Goal: Task Accomplishment & Management: Use online tool/utility

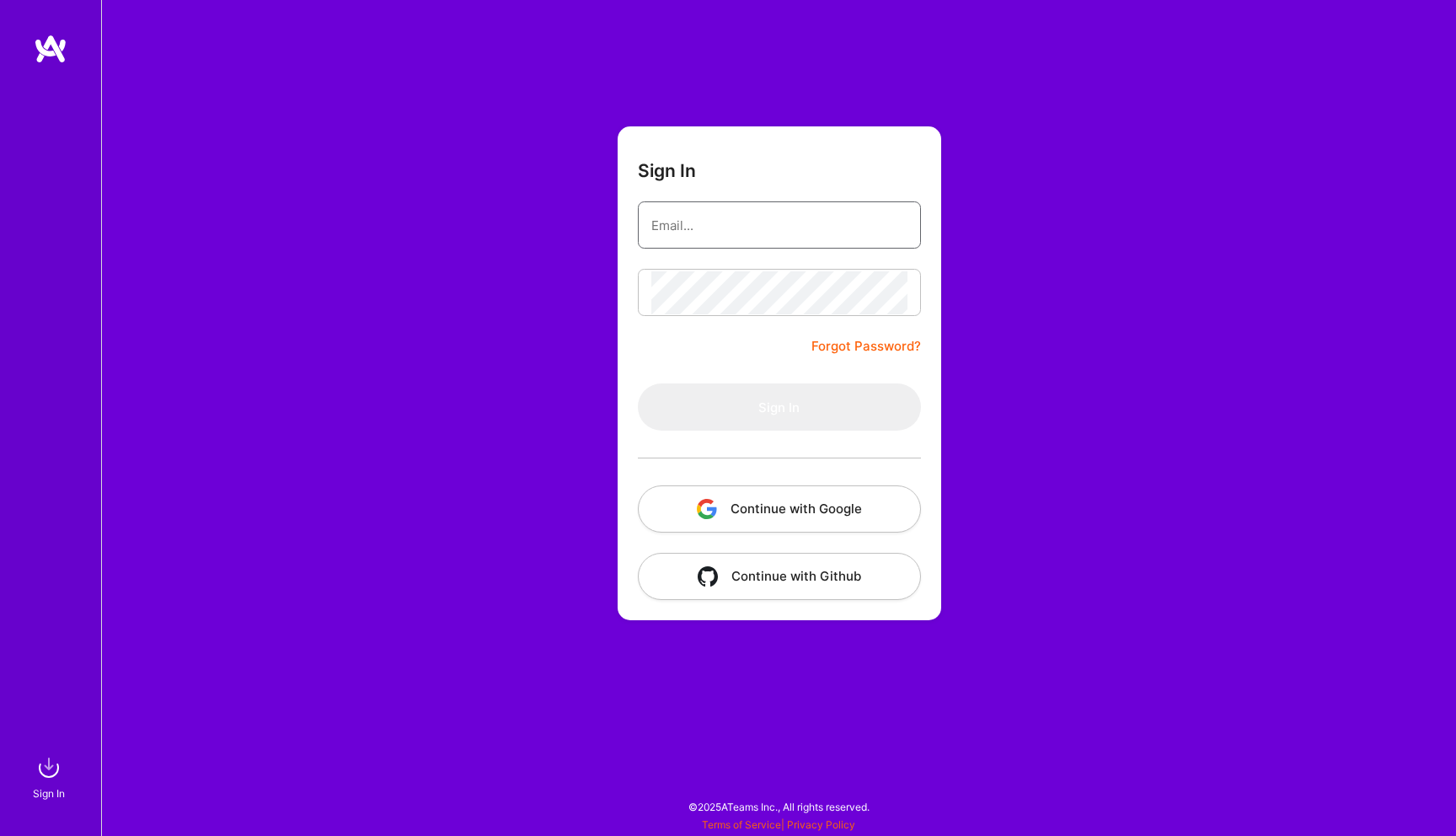
click at [690, 227] on input "email" at bounding box center [779, 225] width 256 height 43
type input "[PERSON_NAME][EMAIL_ADDRESS][PERSON_NAME][DOMAIN_NAME]"
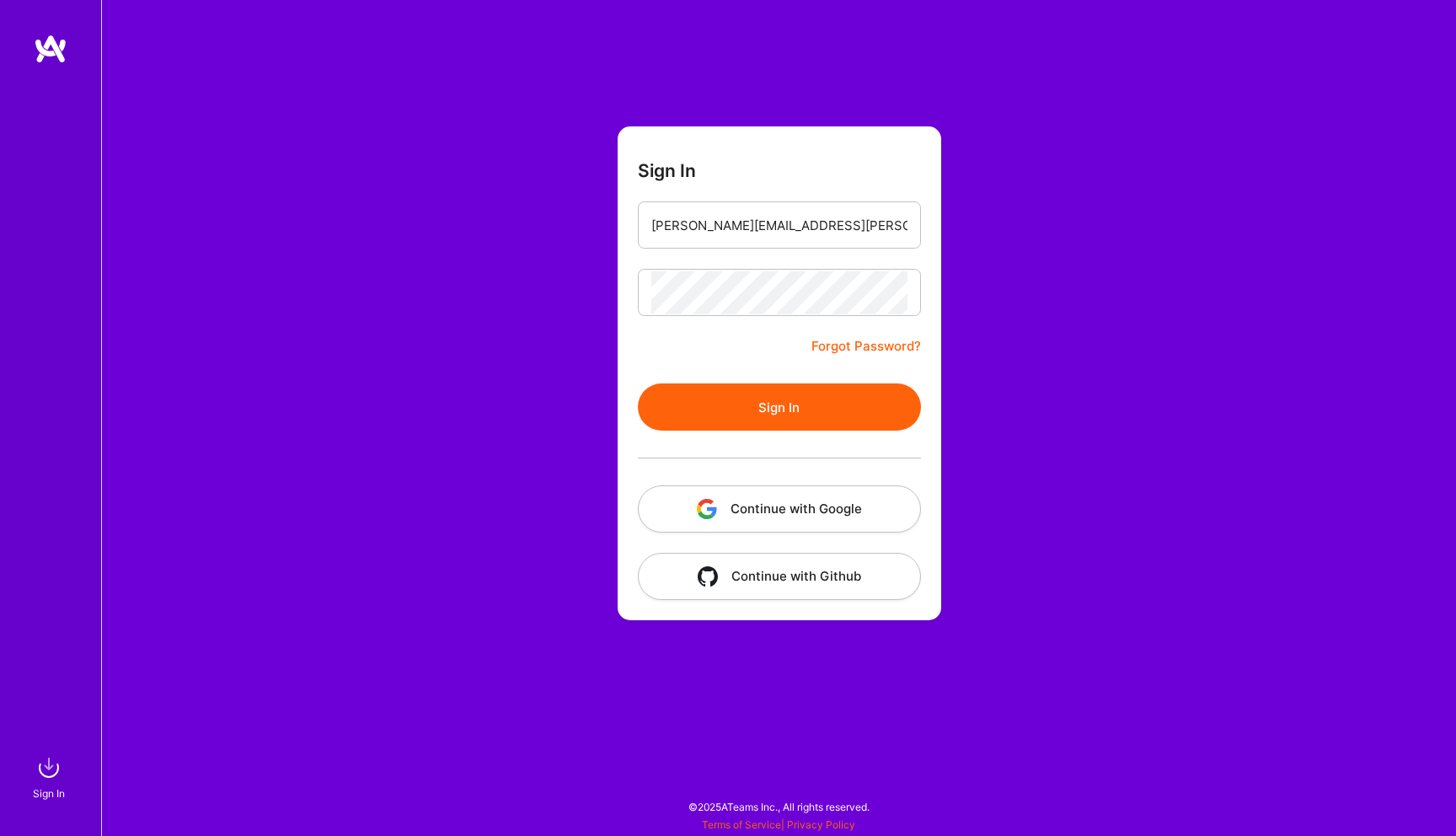
click at [781, 398] on button "Sign In" at bounding box center [779, 407] width 283 height 47
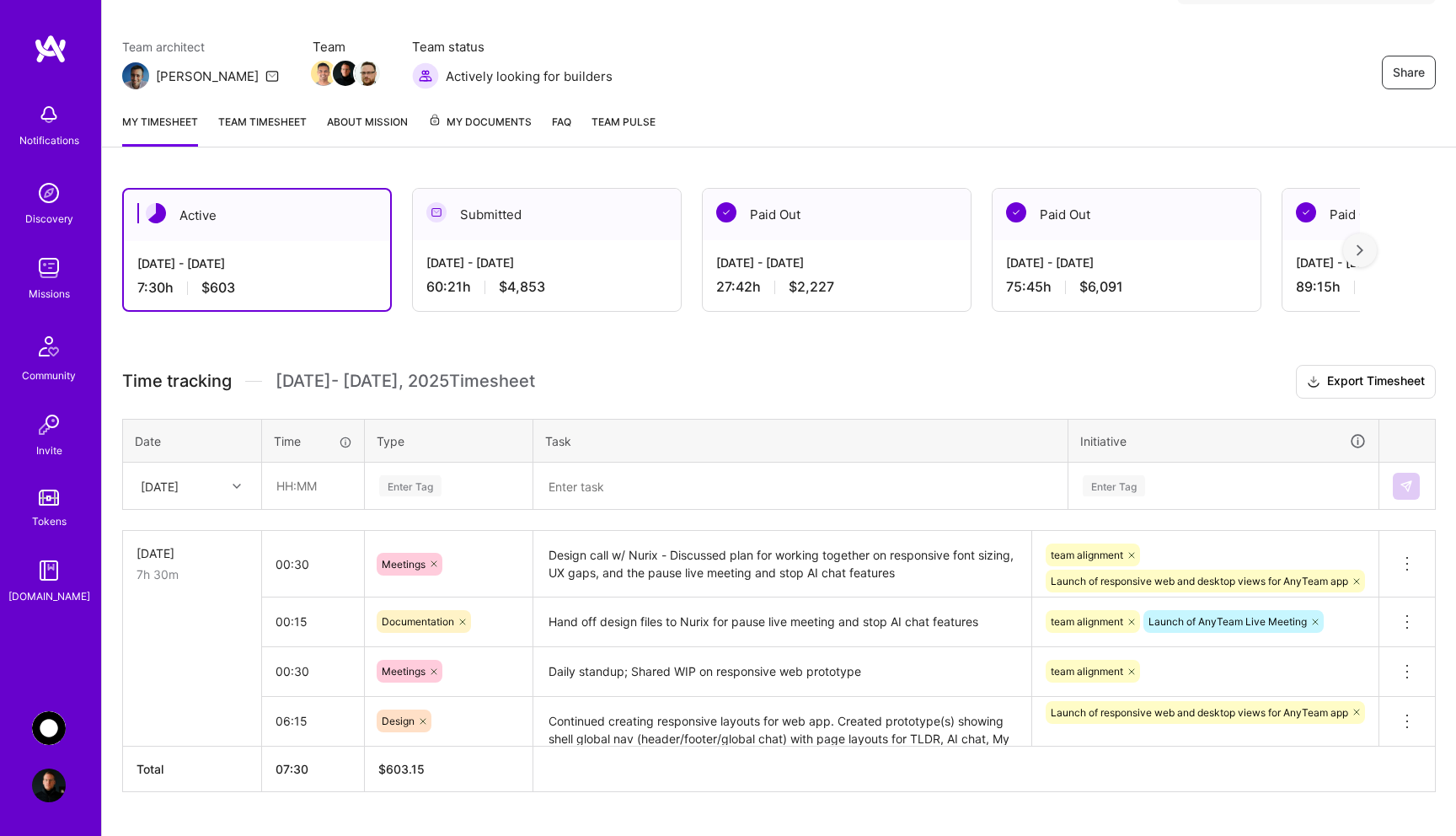
scroll to position [124, 0]
click at [230, 480] on div at bounding box center [239, 484] width 26 height 22
click at [211, 564] on div "[DATE]" at bounding box center [192, 563] width 136 height 31
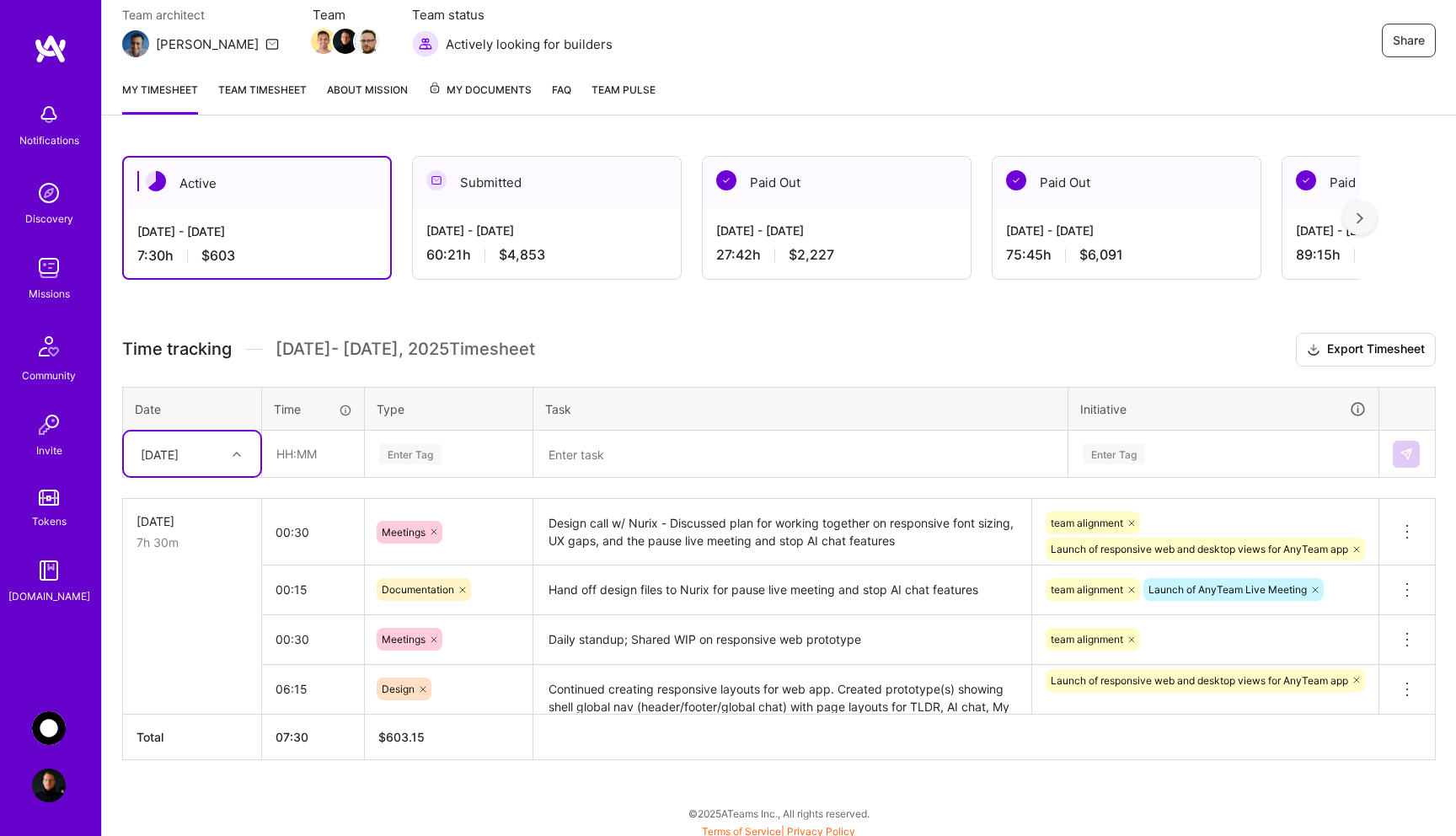
scroll to position [161, 0]
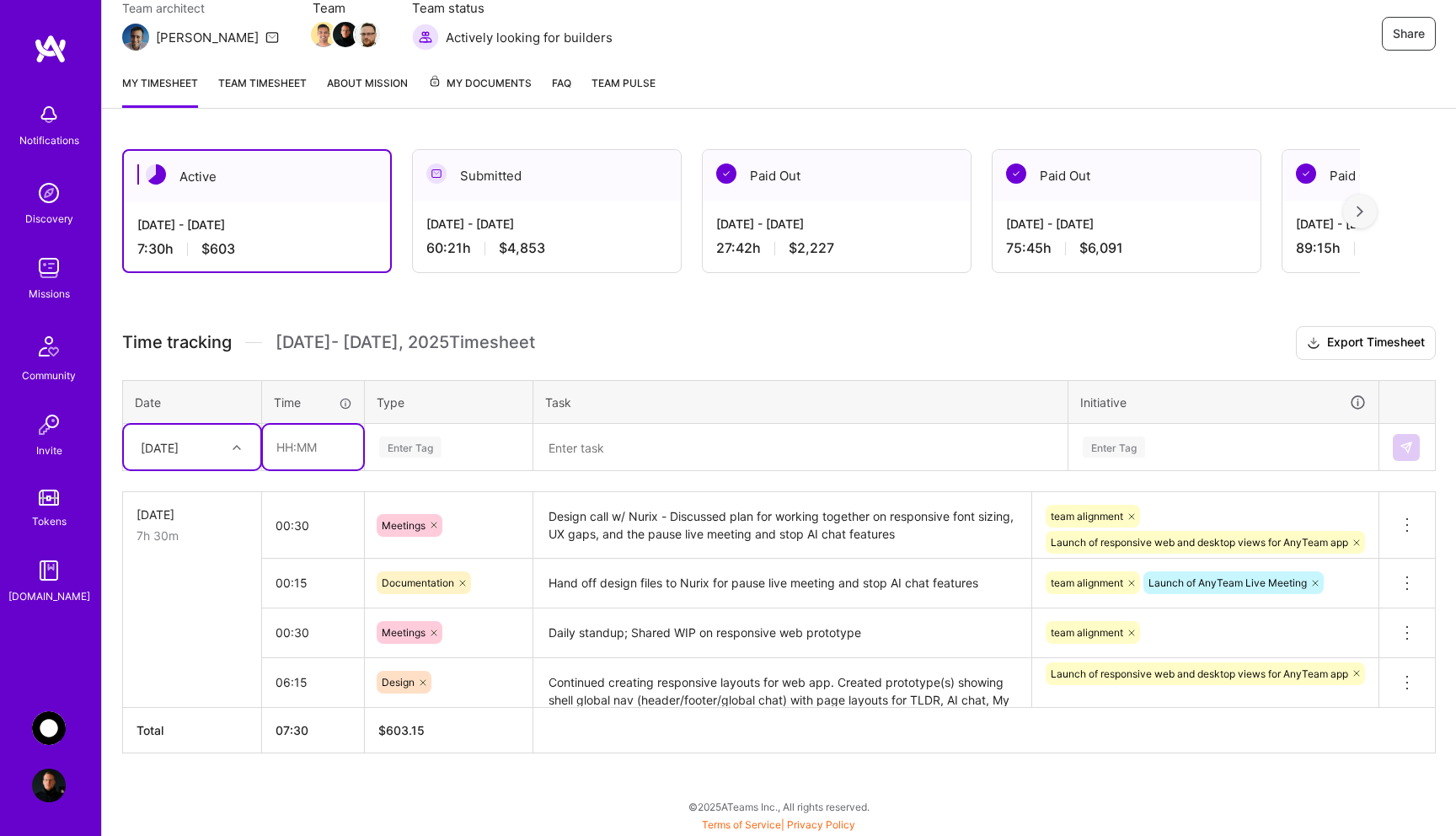
click at [325, 442] on input "text" at bounding box center [313, 446] width 100 height 44
type input "03:45"
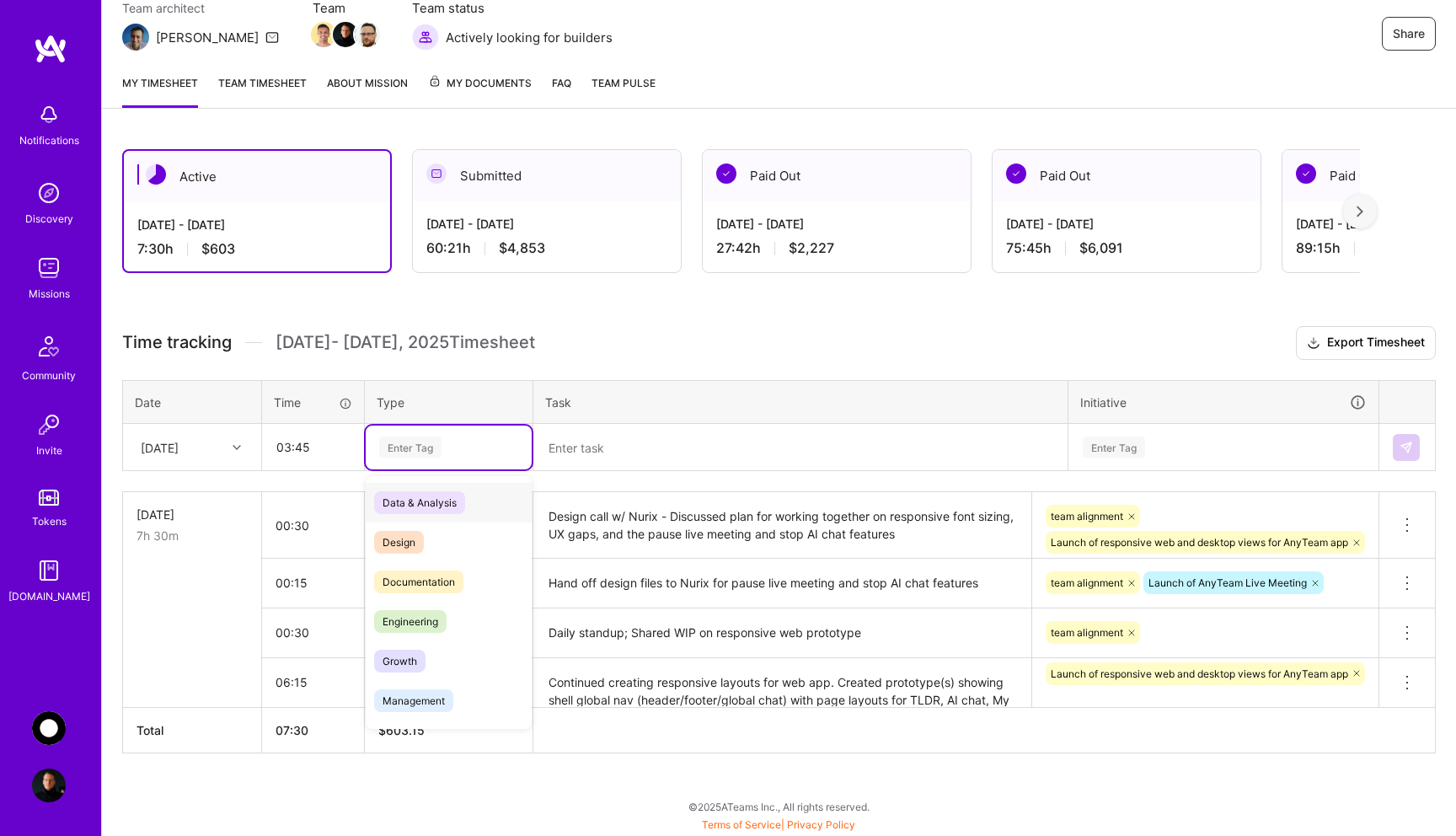
click at [420, 450] on div "Enter Tag" at bounding box center [411, 447] width 62 height 26
click at [420, 534] on span "Design" at bounding box center [398, 542] width 50 height 23
click at [577, 456] on textarea at bounding box center [800, 447] width 531 height 44
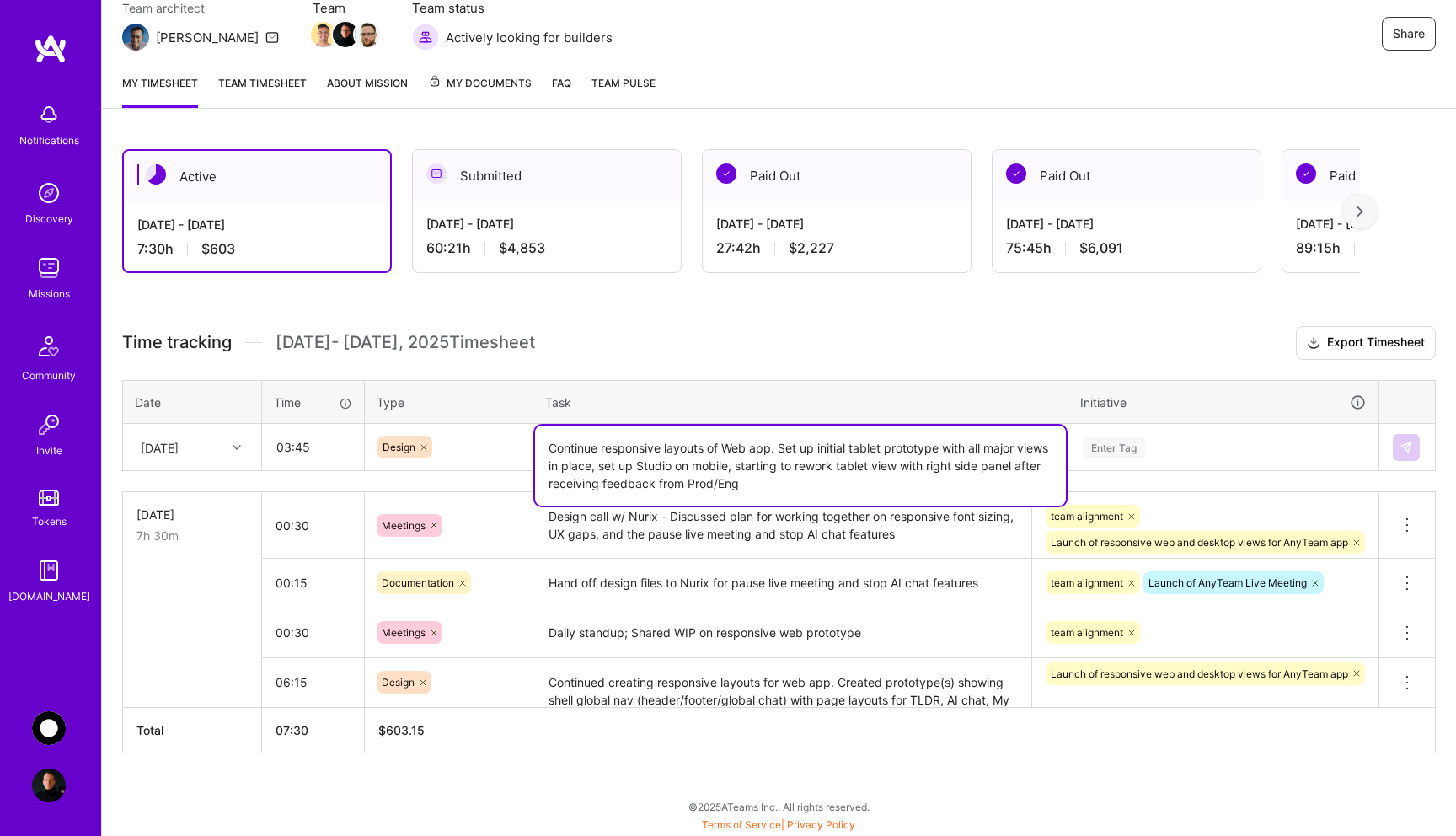
type textarea "Continue responsive layouts of Web app. Set up initial tablet prototype with al…"
click at [1115, 448] on div "Enter Tag" at bounding box center [1114, 447] width 62 height 26
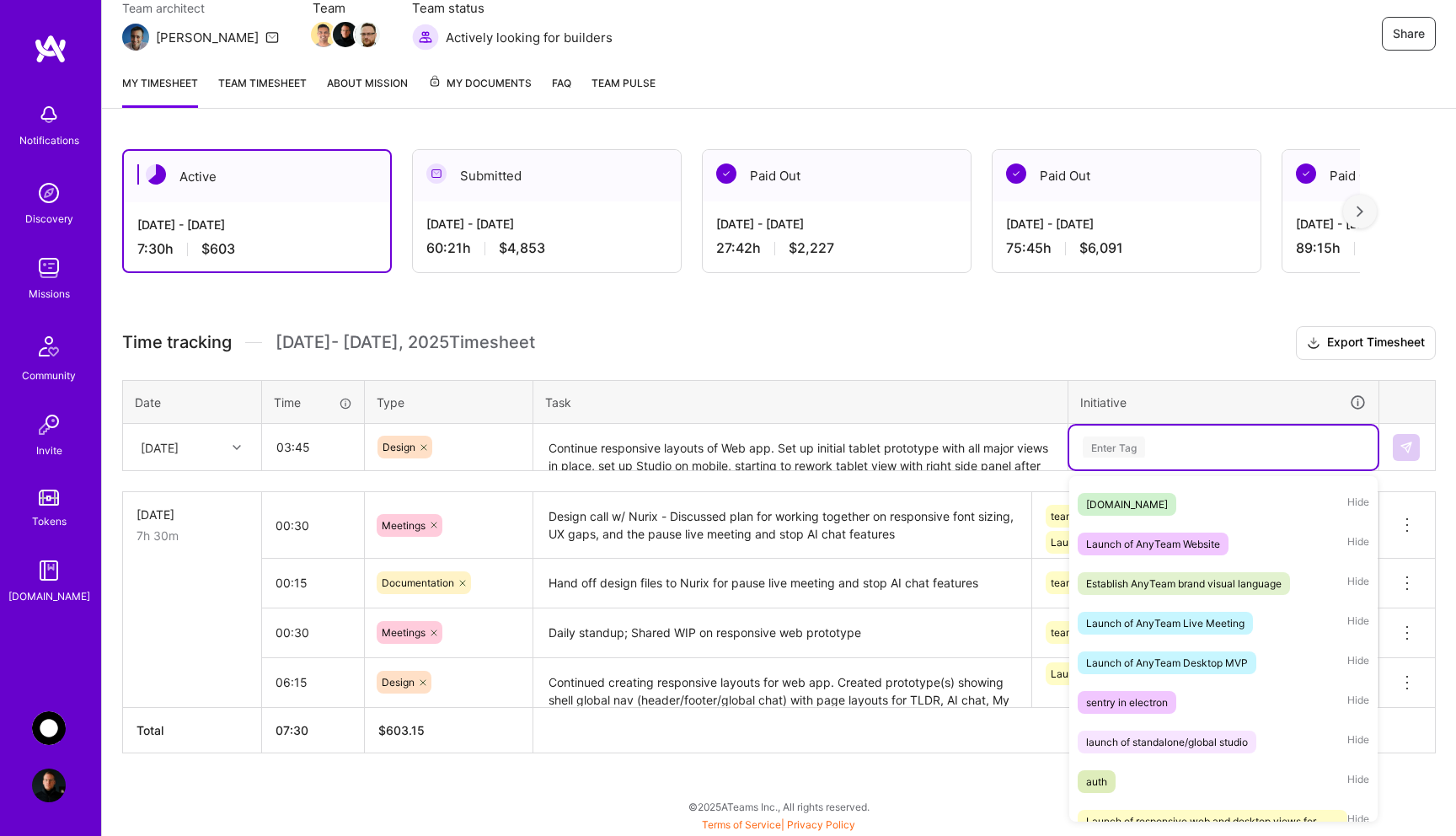
scroll to position [348, 0]
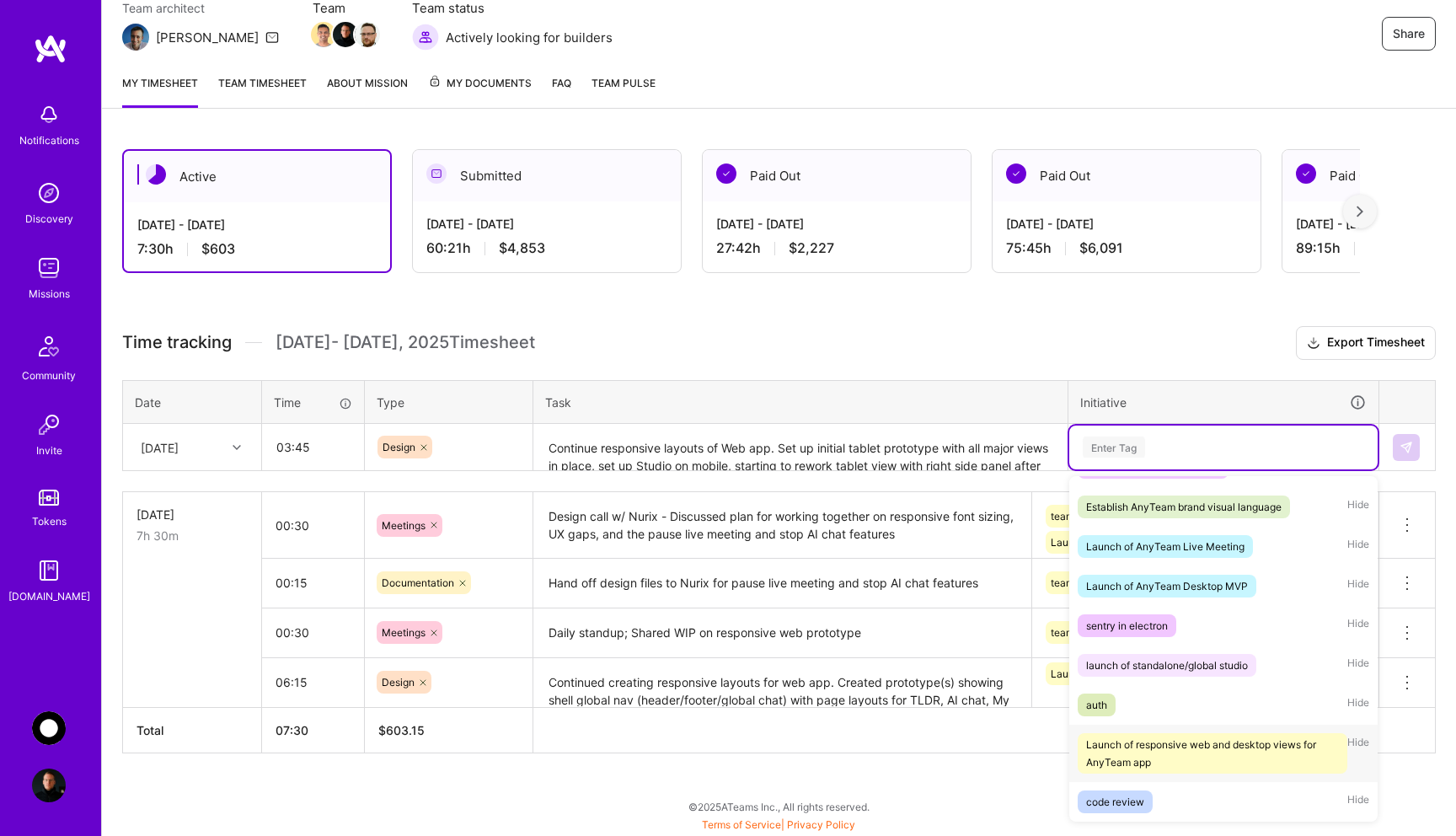
click at [1202, 748] on div "Launch of responsive web and desktop views for AnyTeam app" at bounding box center [1212, 753] width 253 height 35
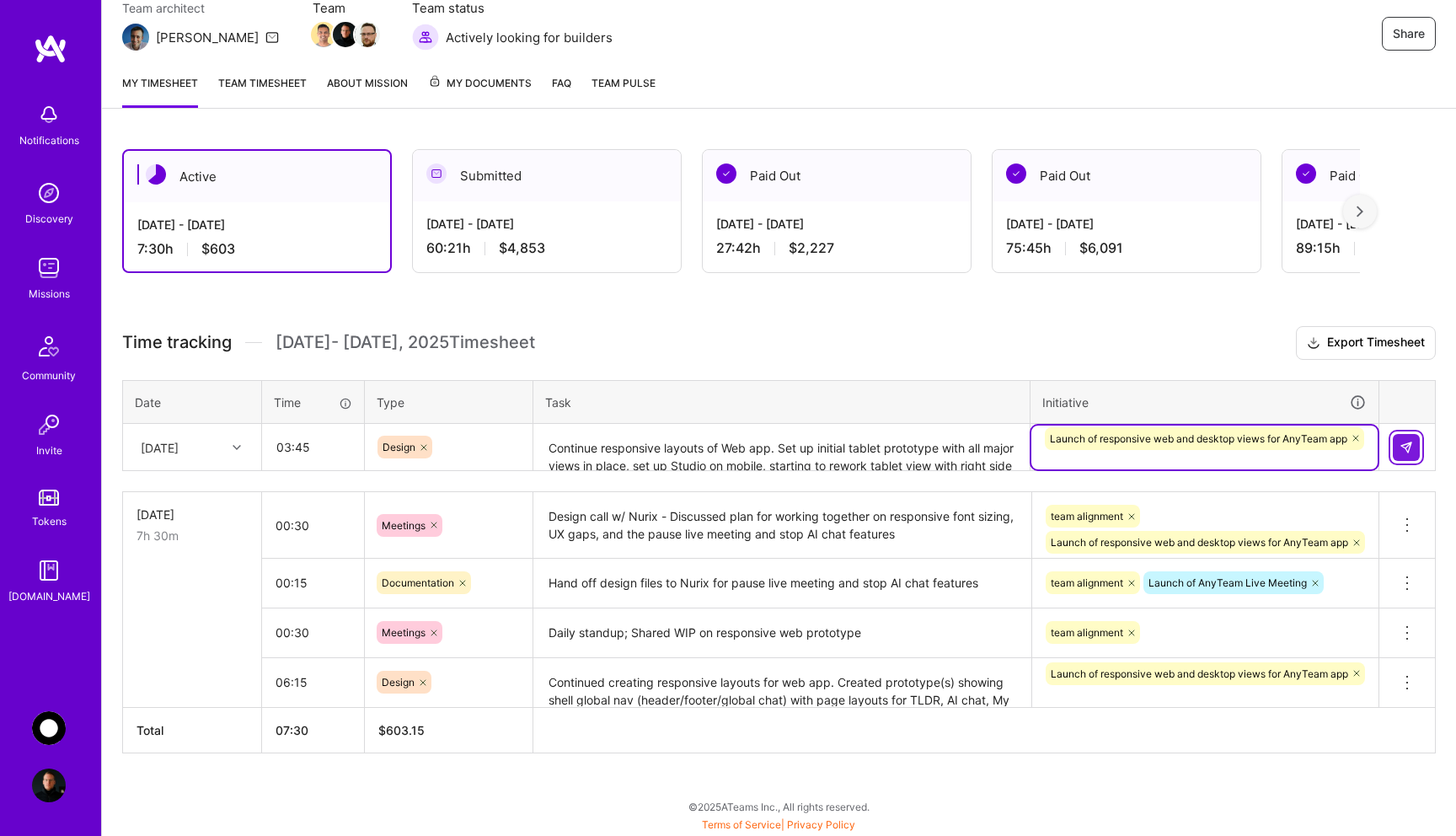
click at [1414, 446] on button at bounding box center [1406, 447] width 27 height 27
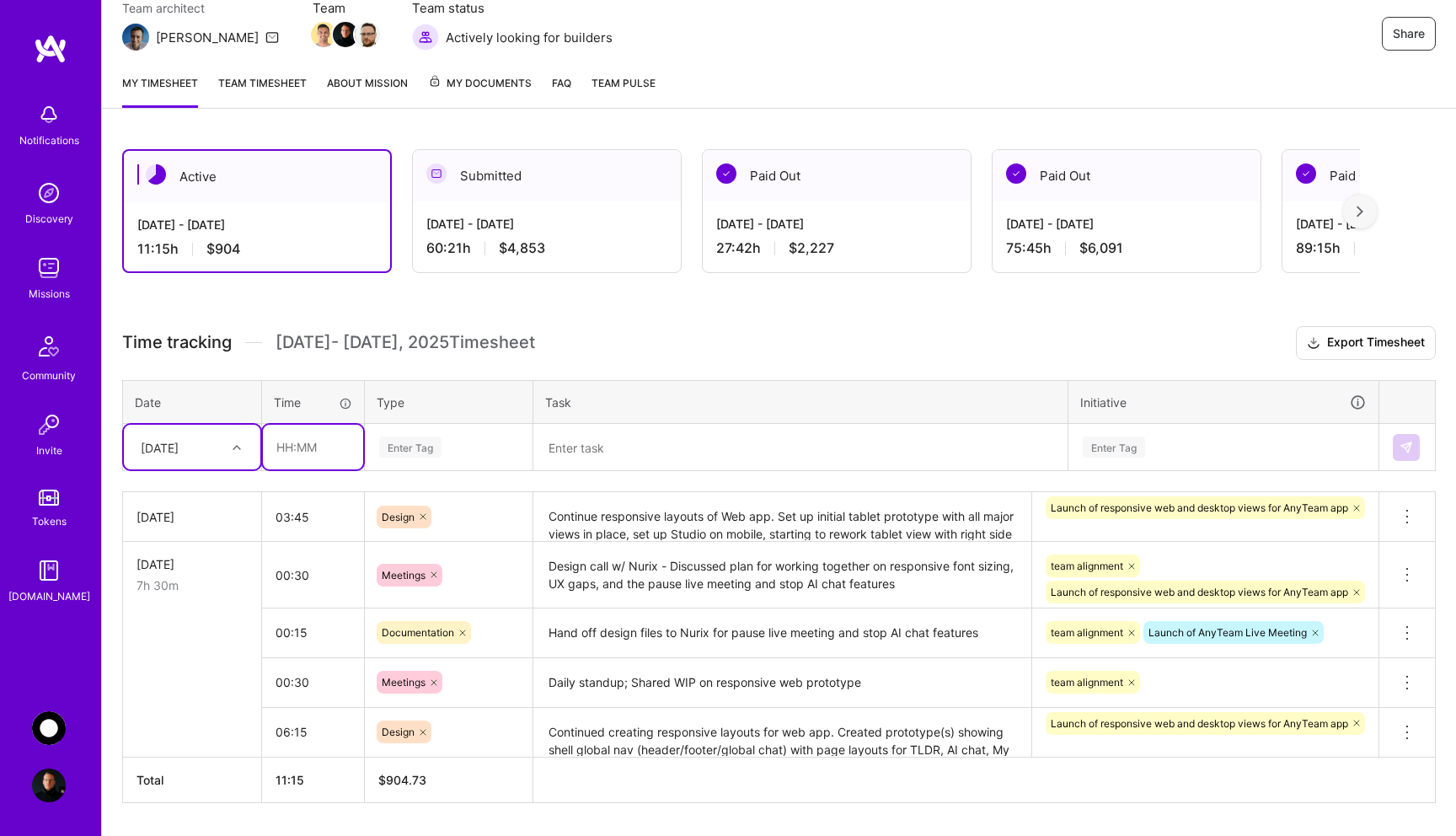
click at [306, 451] on input "text" at bounding box center [313, 446] width 100 height 44
type input "00:45"
click at [408, 449] on div "Enter Tag" at bounding box center [411, 447] width 62 height 26
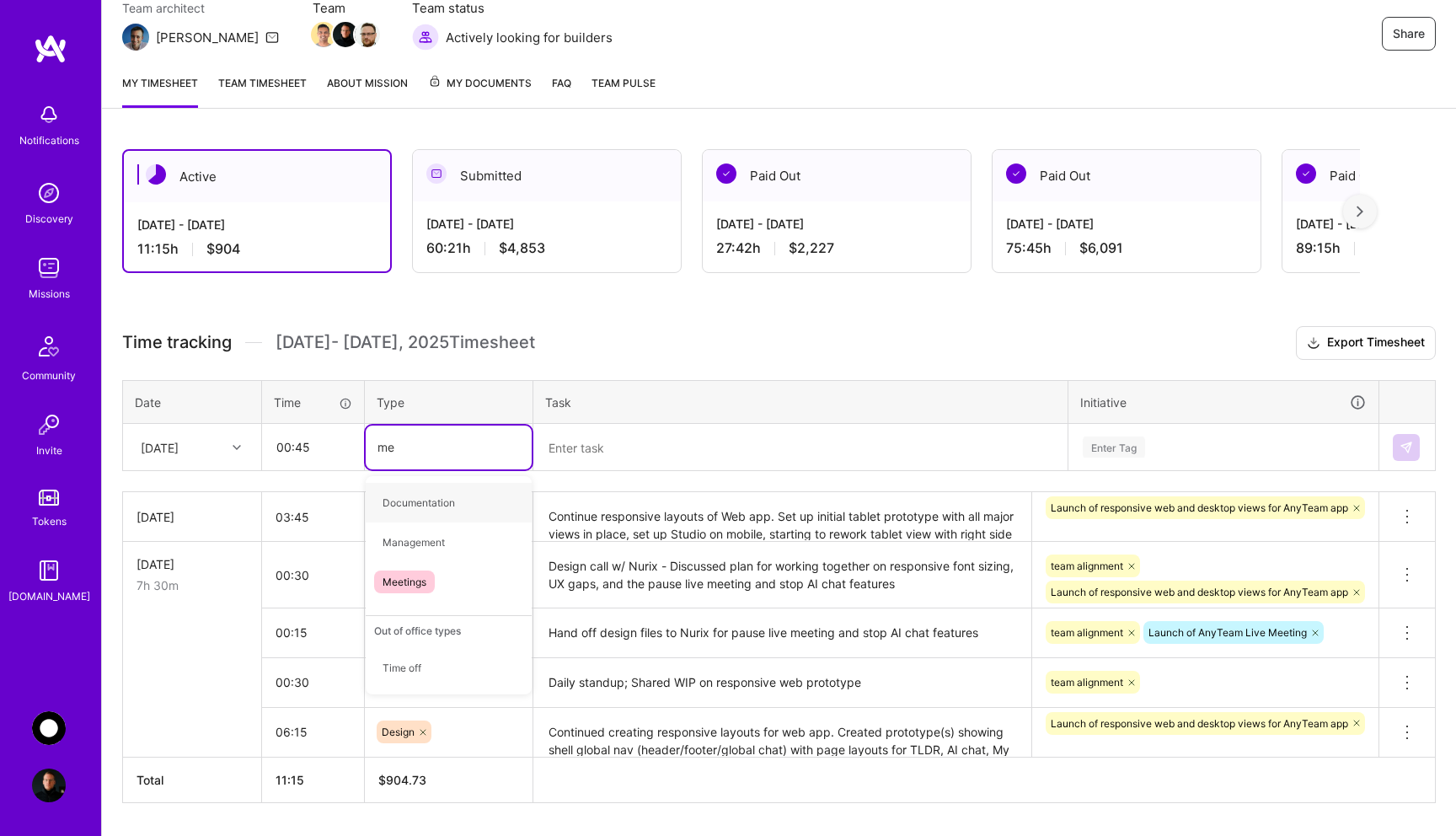
type input "mee"
click at [410, 514] on div "Meetings" at bounding box center [448, 502] width 166 height 40
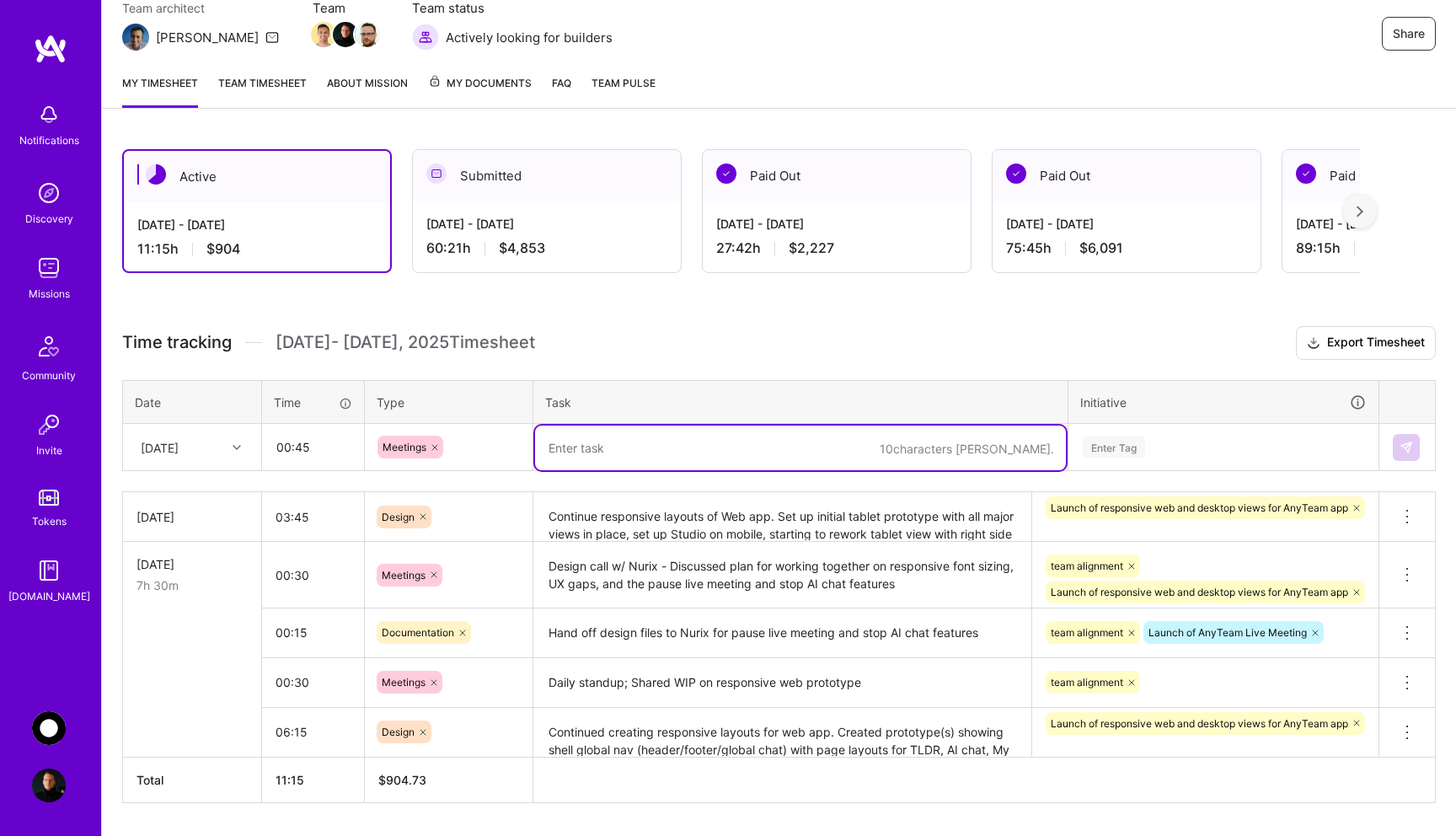
click at [583, 458] on textarea at bounding box center [800, 447] width 531 height 44
type textarea "Daily standup - shared WIP on responsive views, discussed non-studio artifact f…"
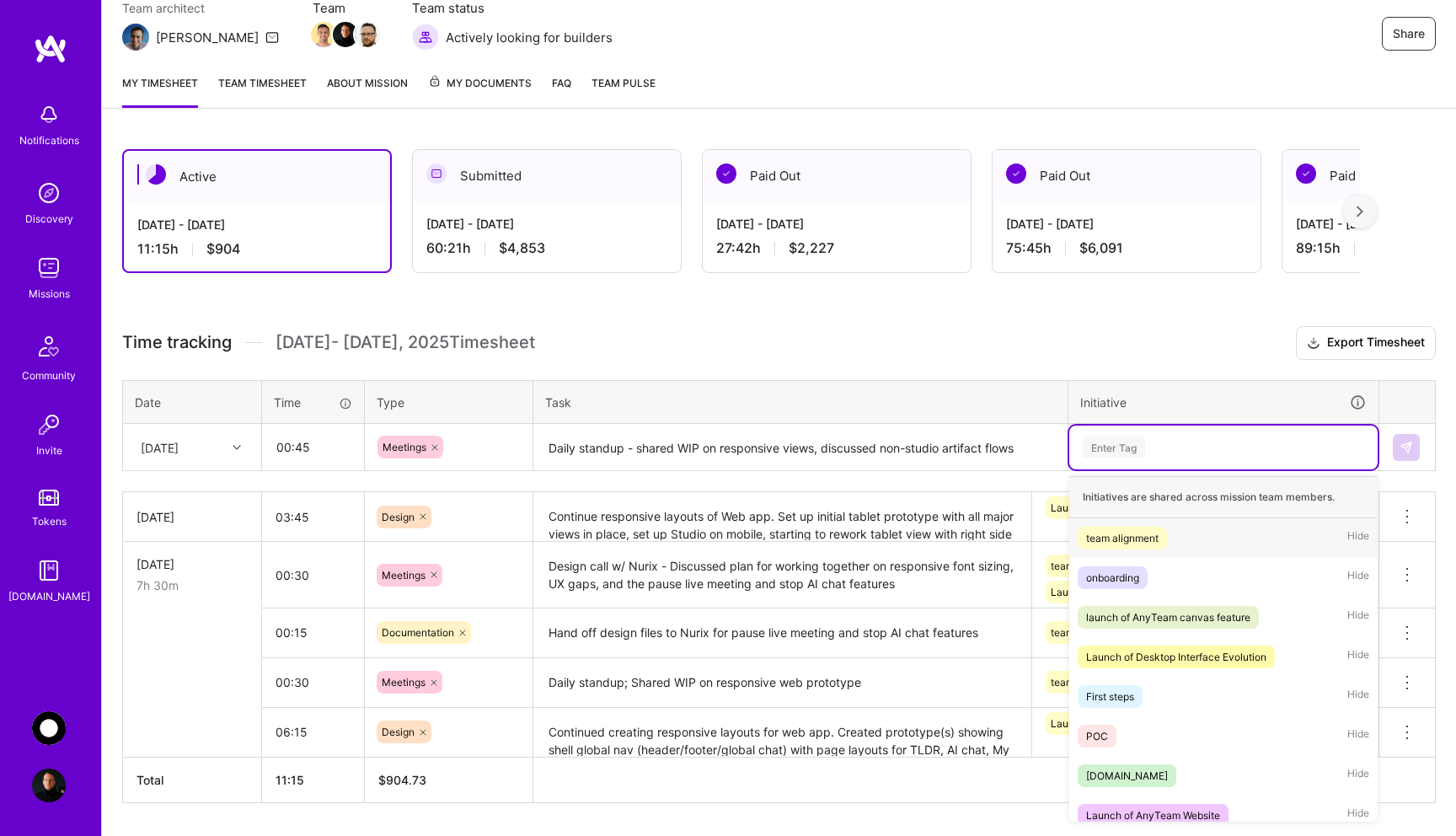
click at [1136, 538] on div "team alignment" at bounding box center [1122, 537] width 73 height 18
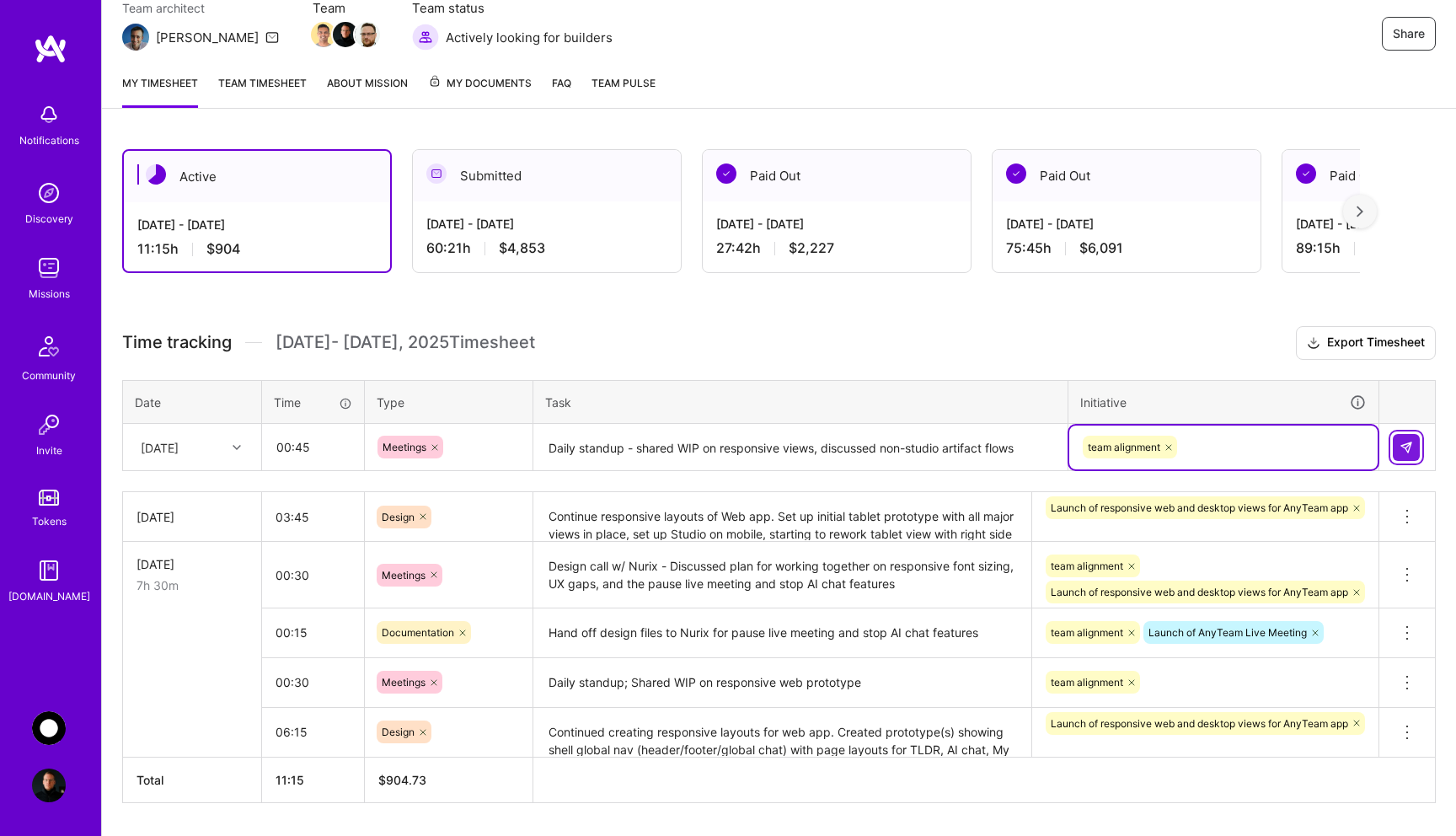
click at [1406, 454] on button at bounding box center [1406, 447] width 27 height 27
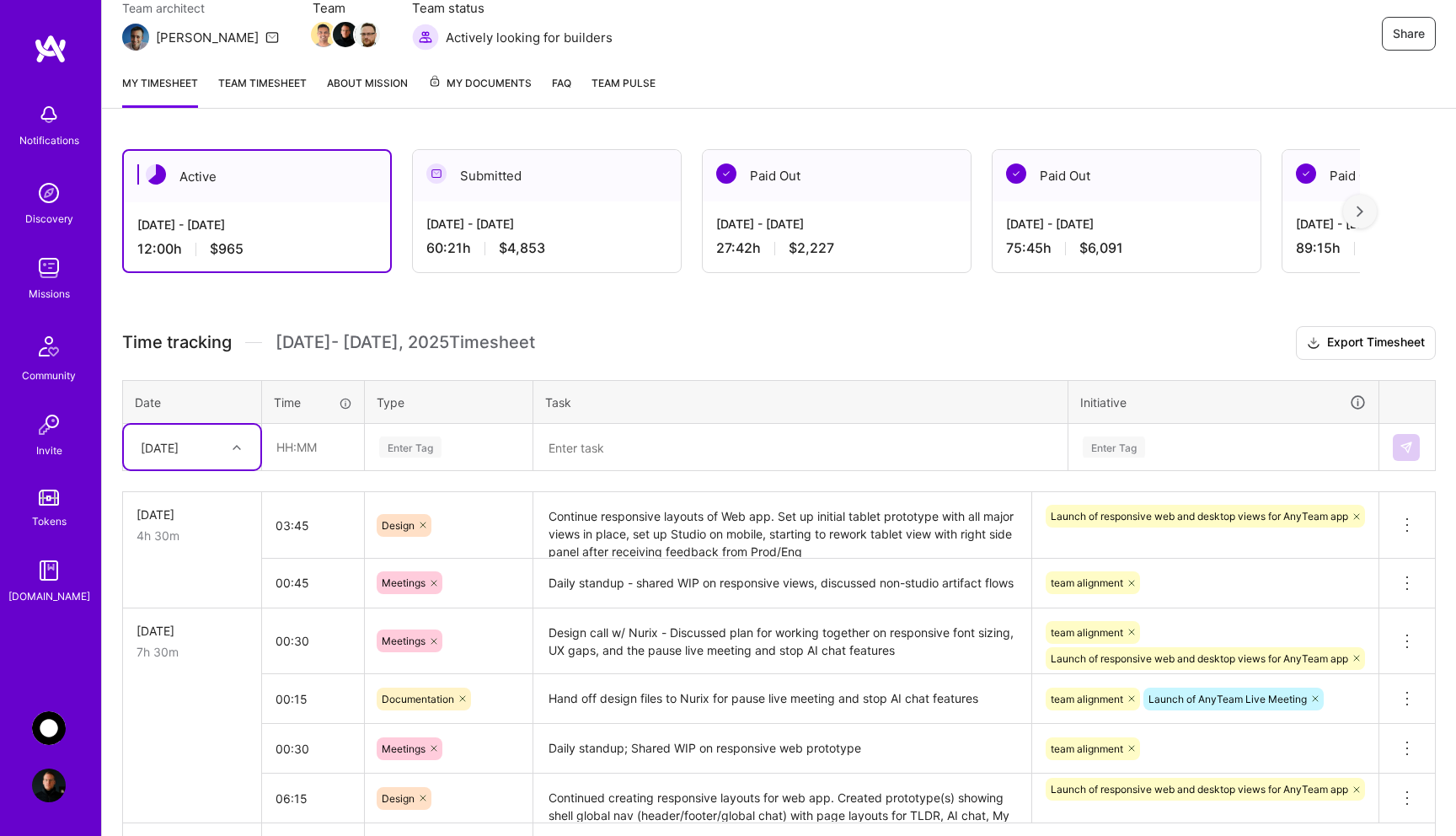
click at [1363, 218] on div at bounding box center [1360, 212] width 34 height 34
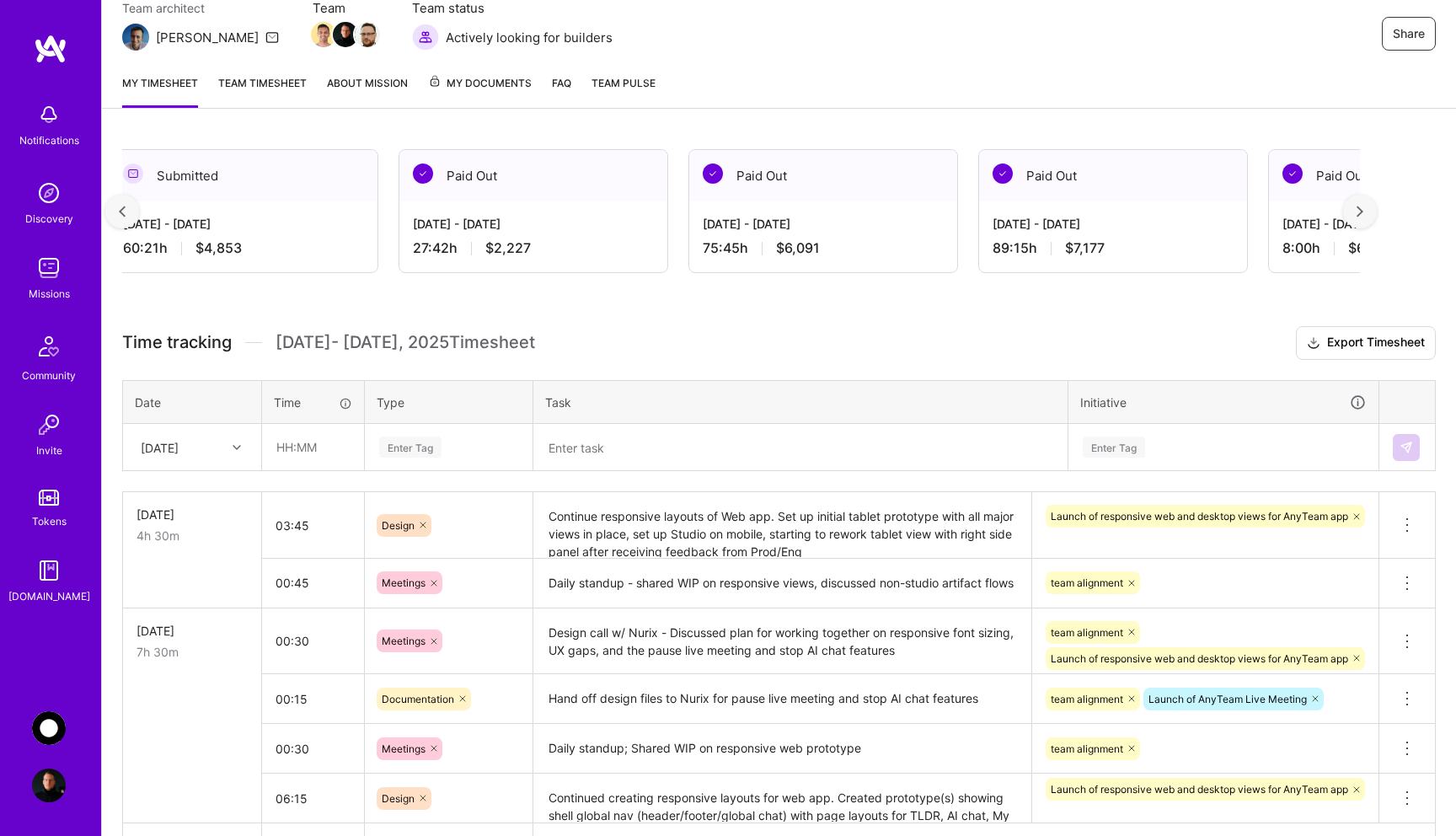
click at [1363, 218] on div at bounding box center [1360, 212] width 34 height 34
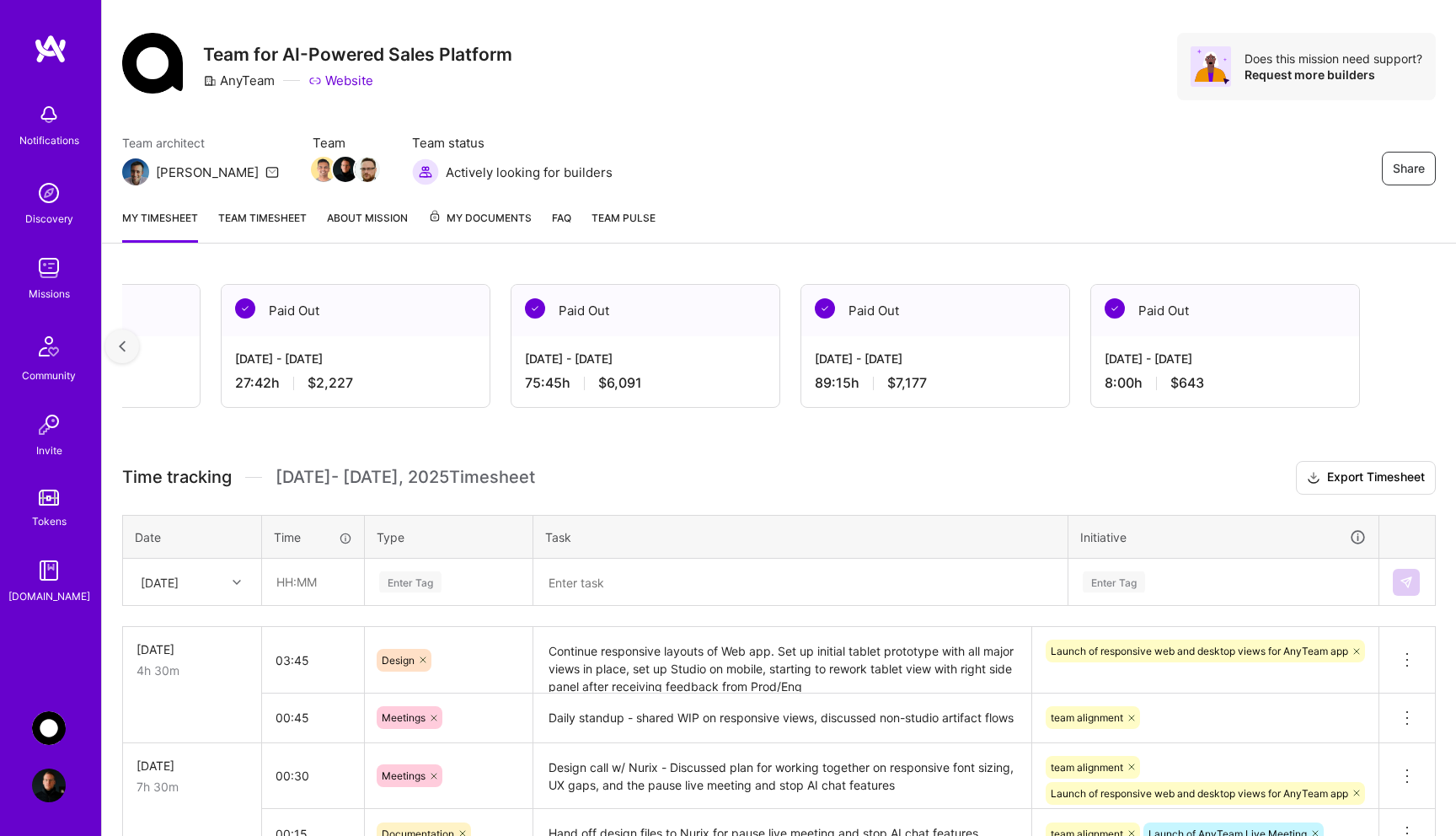
scroll to position [0, 0]
